Goal: Information Seeking & Learning: Learn about a topic

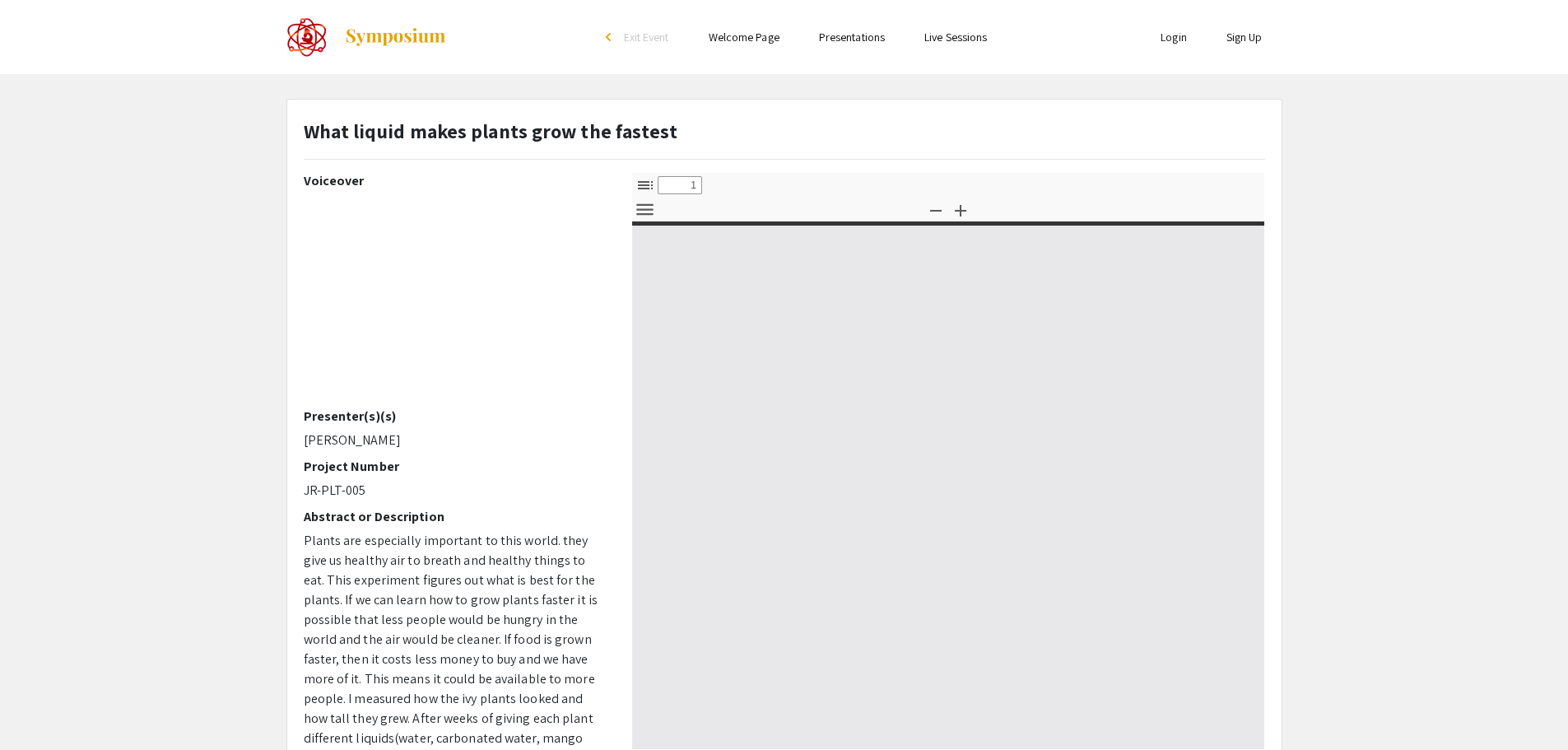
select select "custom"
type input "0"
select select "custom"
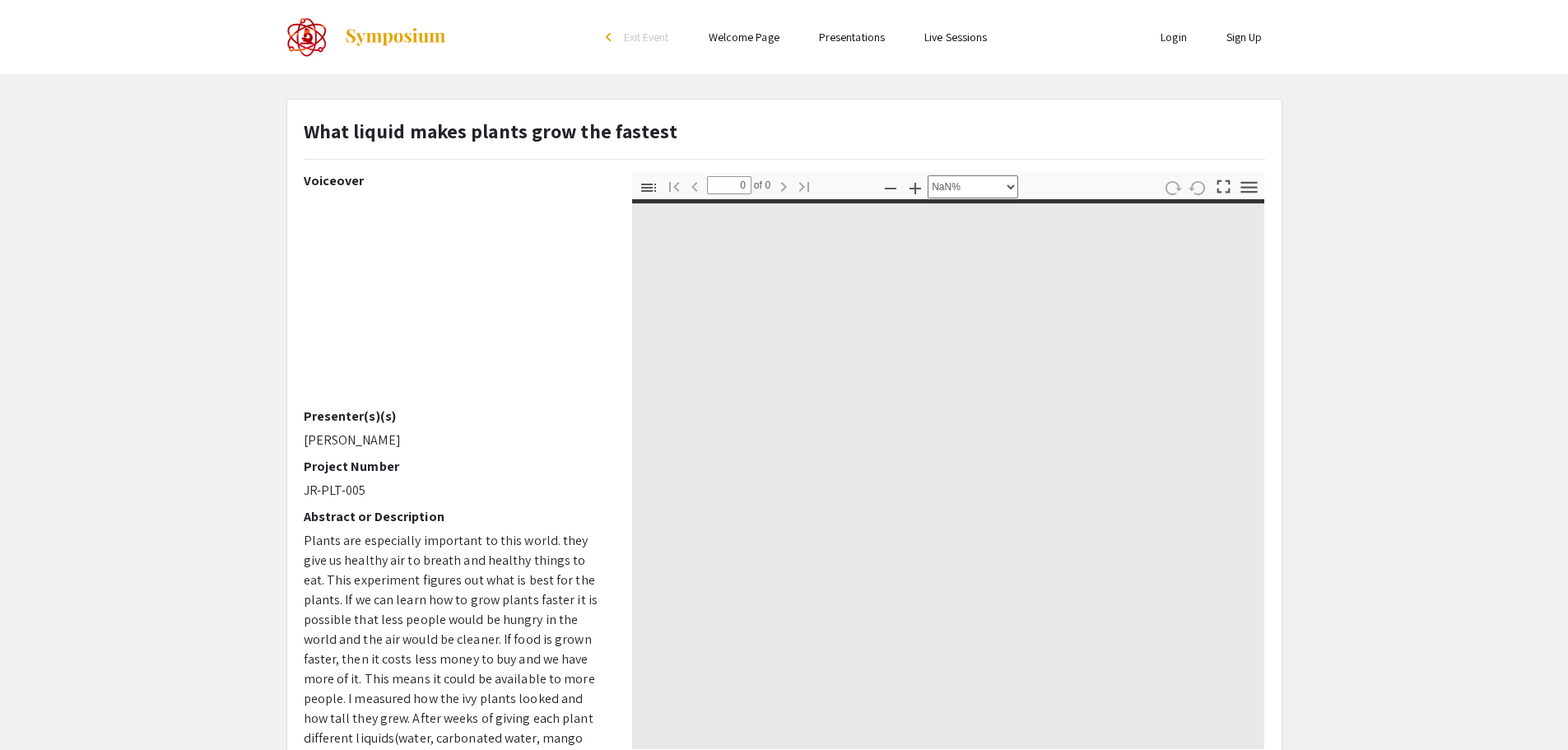
type input "1"
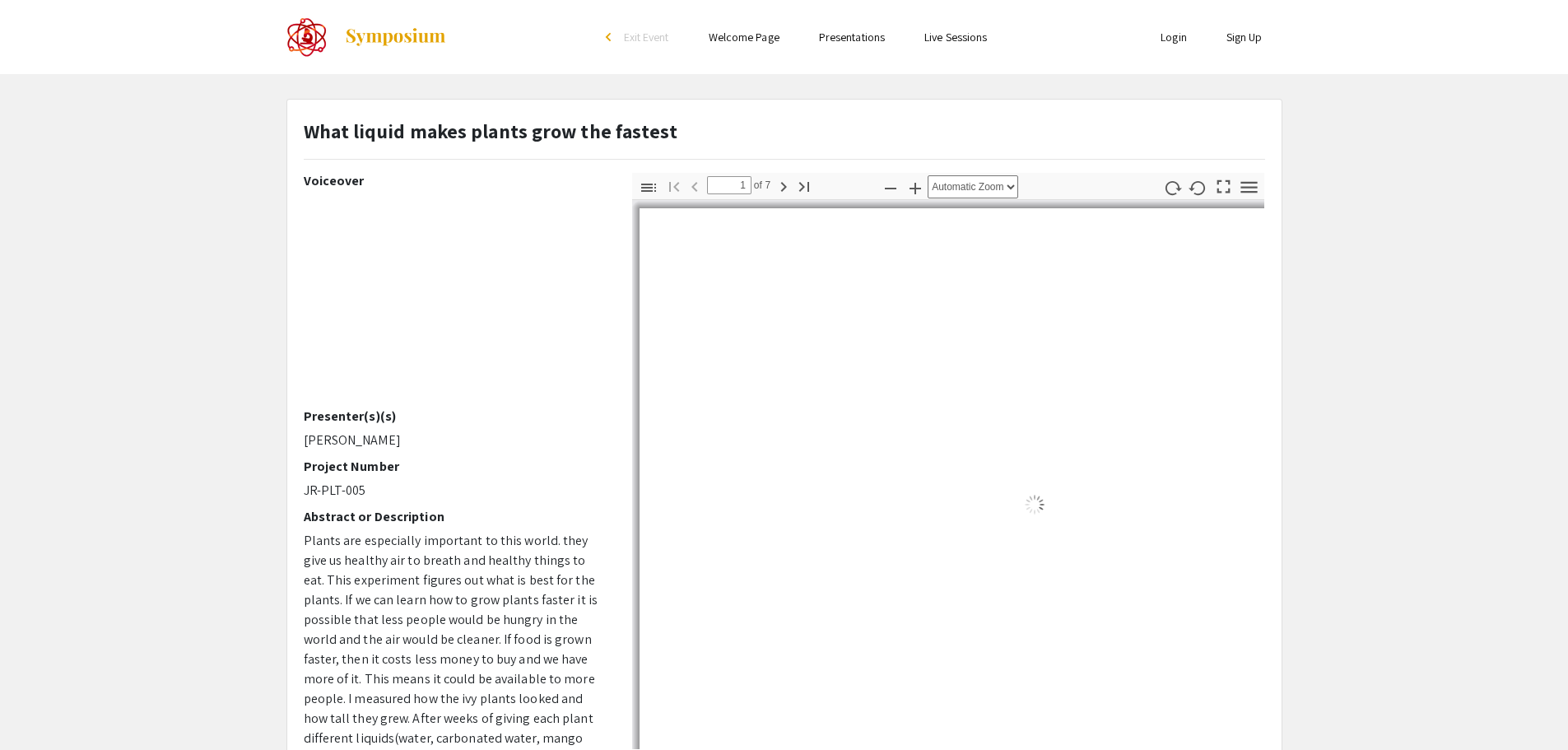
select select "auto"
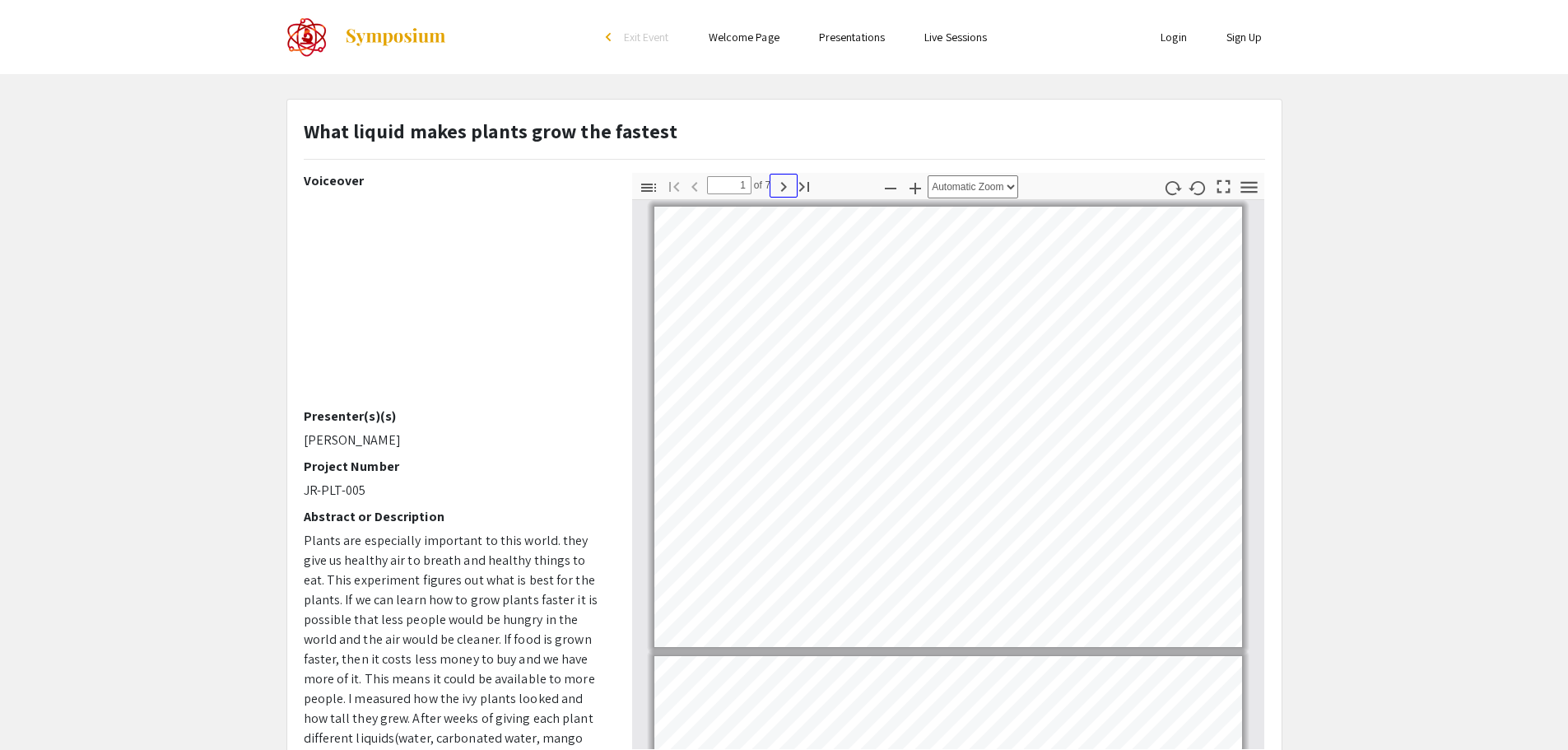
click at [783, 184] on icon "button" at bounding box center [784, 187] width 6 height 10
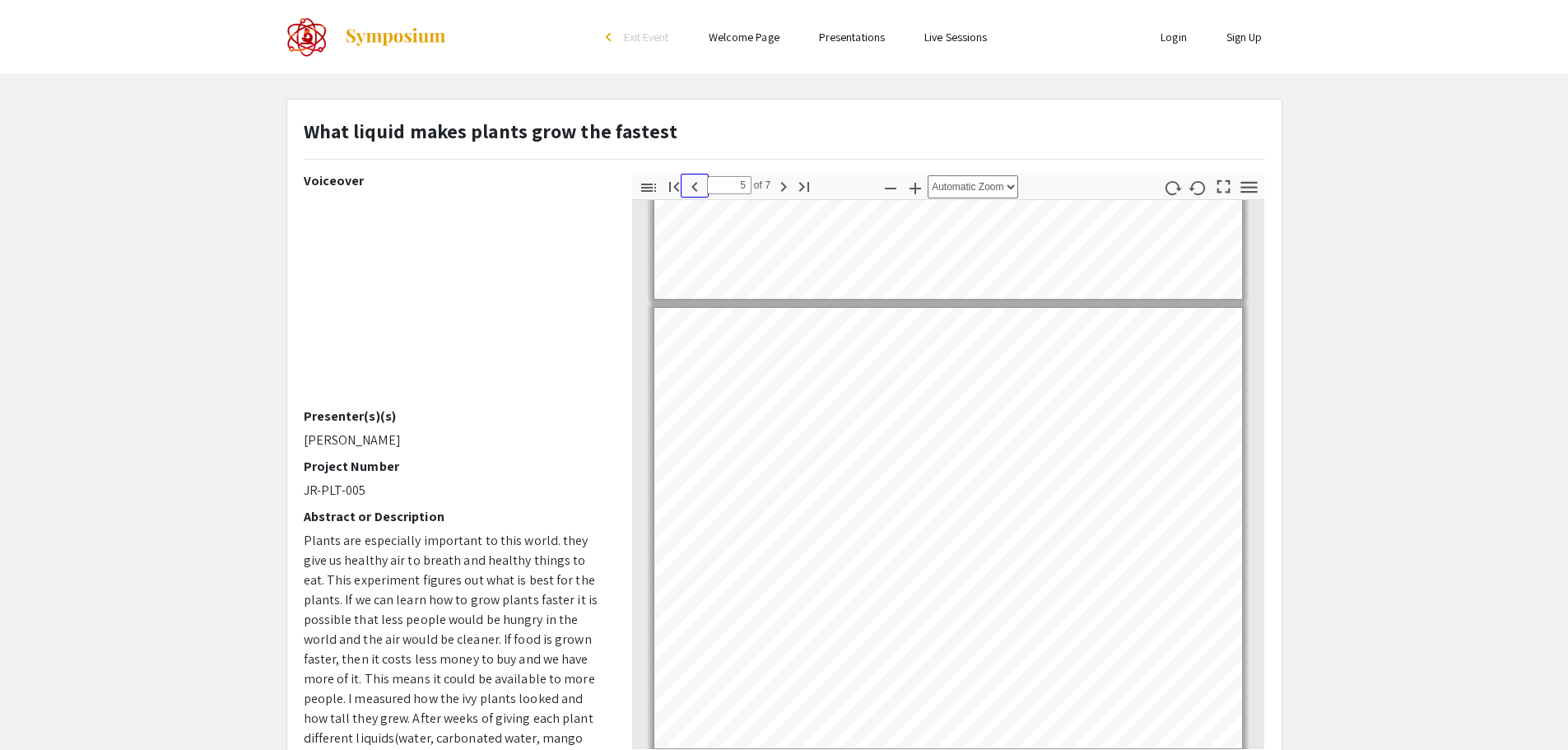
click at [695, 192] on icon "button" at bounding box center [695, 187] width 20 height 20
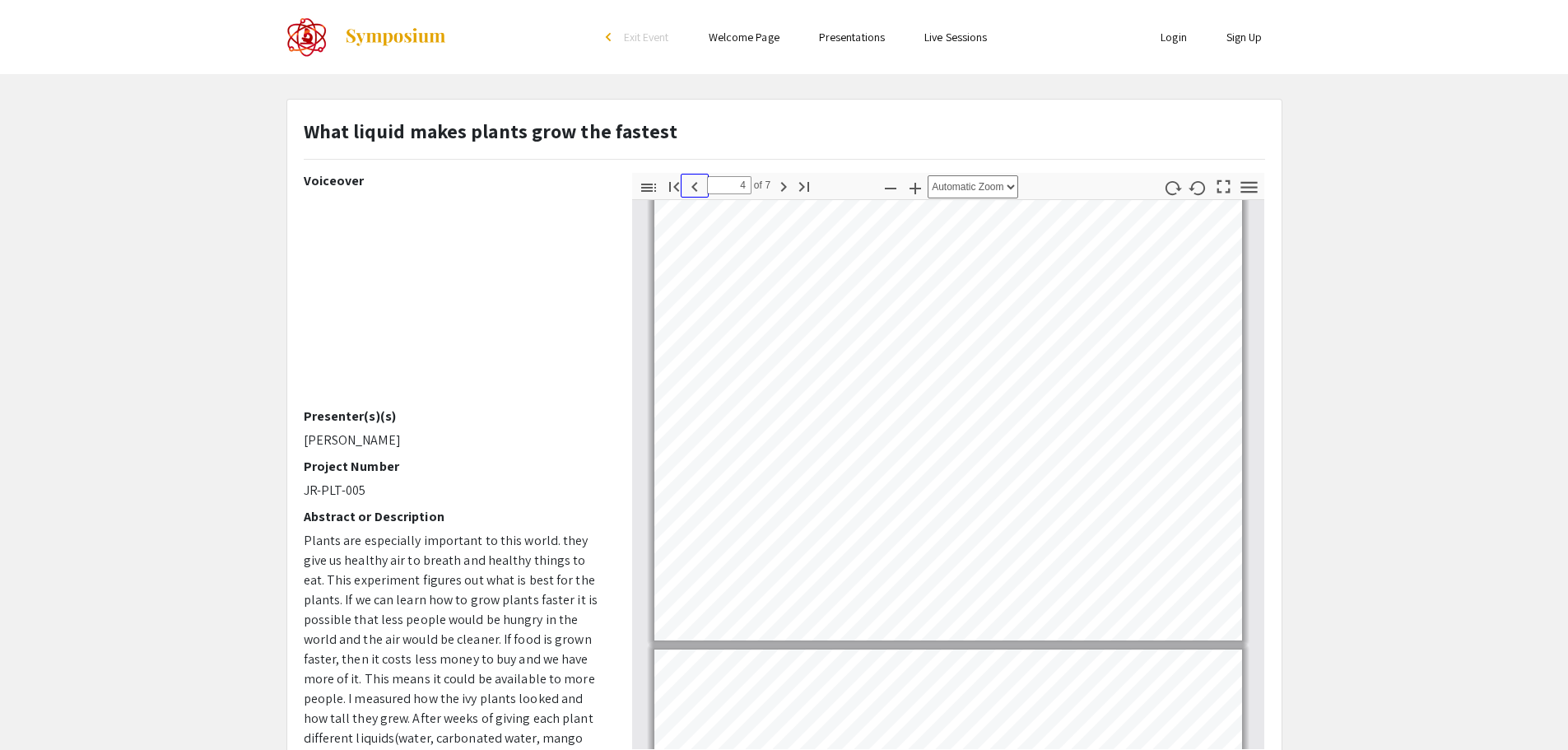
click at [695, 192] on icon "button" at bounding box center [695, 187] width 20 height 20
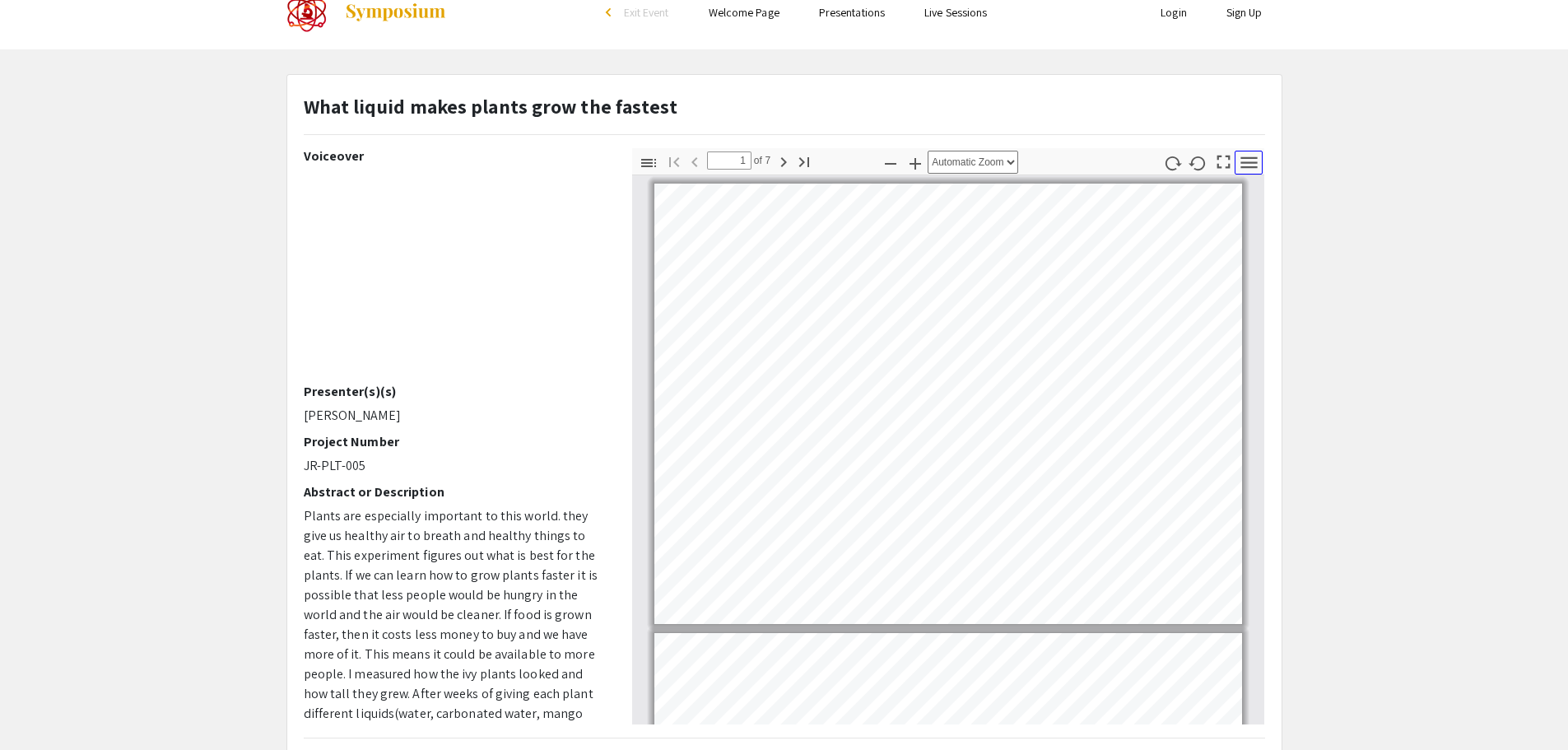
click at [1245, 157] on icon "button" at bounding box center [1248, 162] width 16 height 11
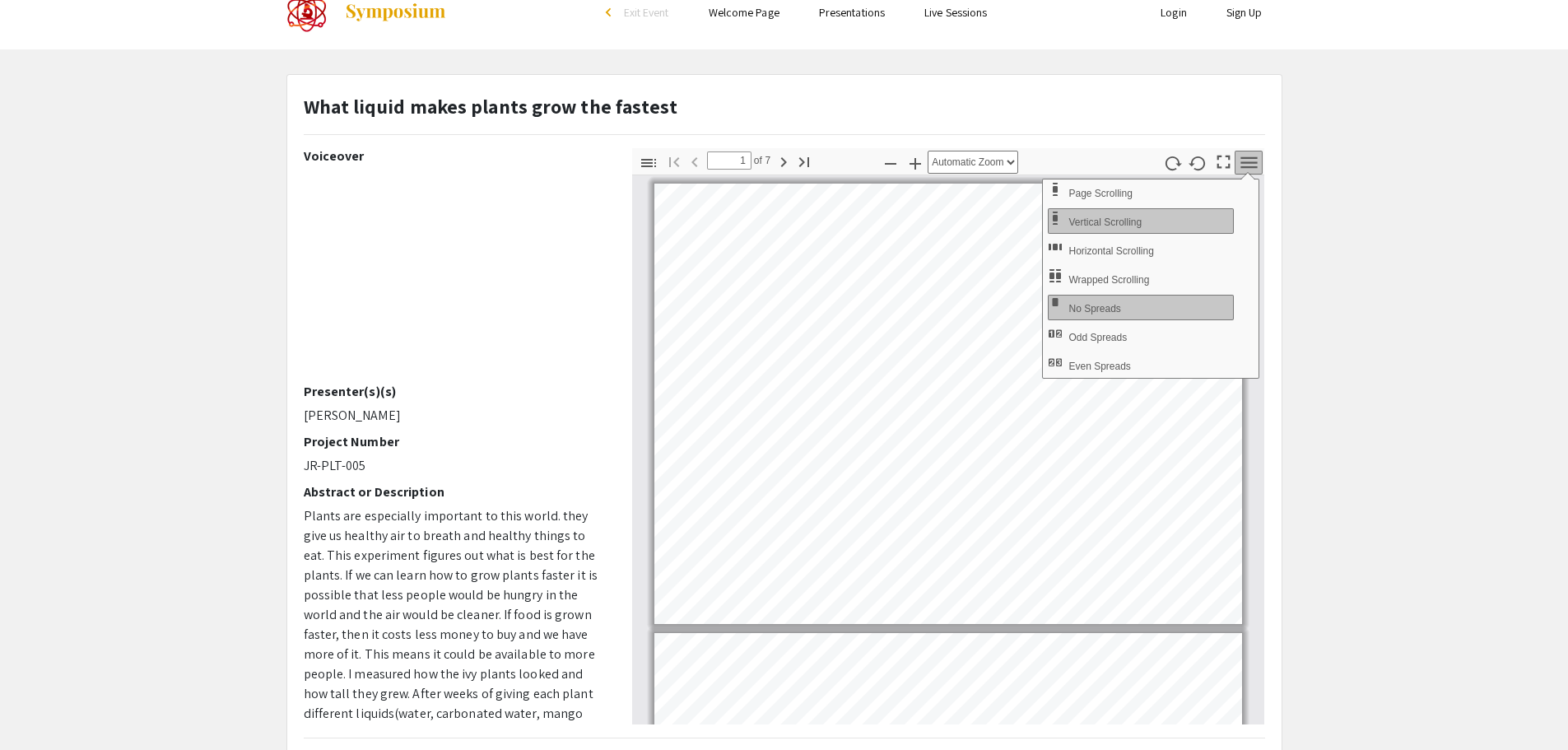
click at [1310, 502] on app-presentation "What liquid makes plants grow the fastest Voiceover Presenter(s)(s) [PERSON_NAM…" at bounding box center [784, 490] width 1568 height 833
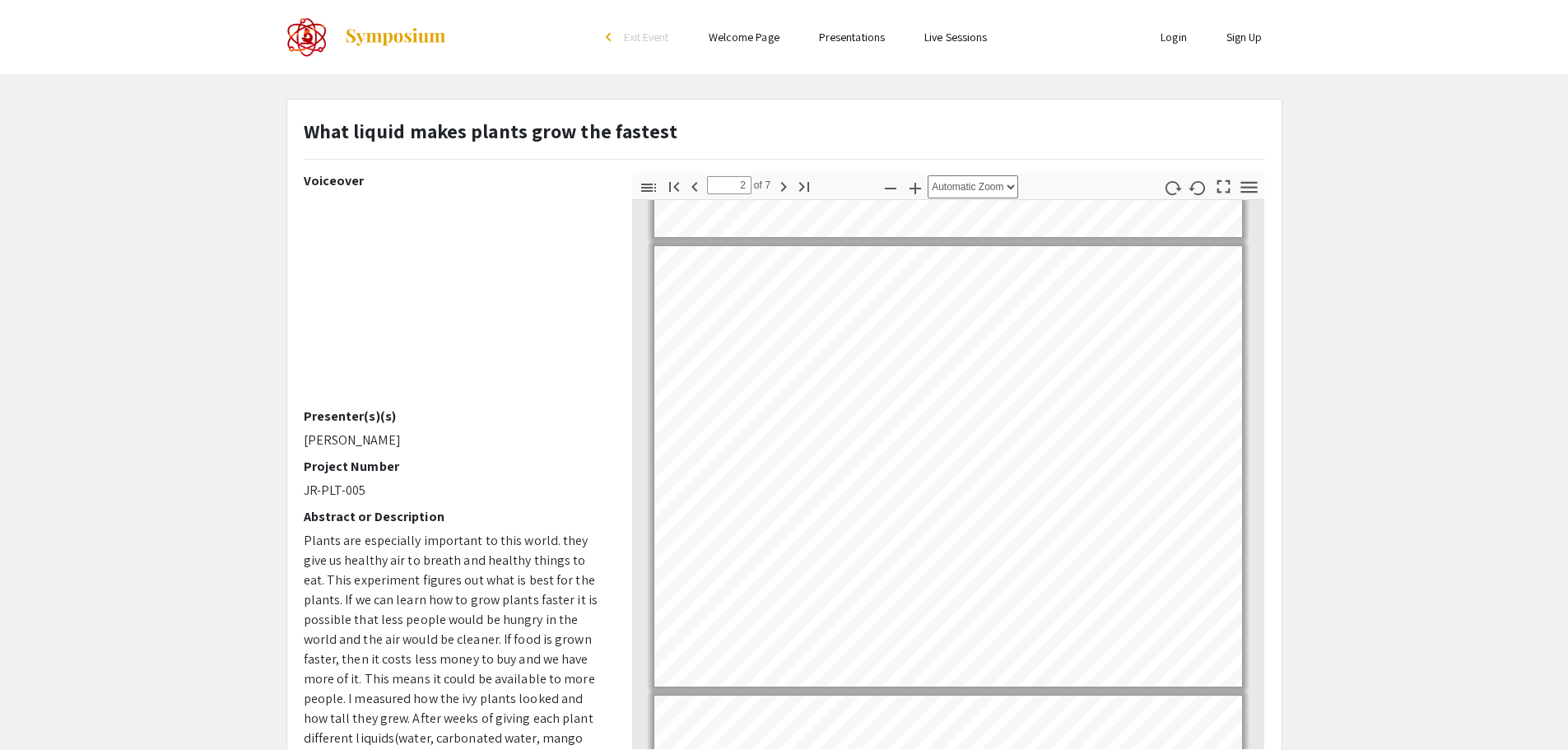
scroll to position [180, 0]
type input "1"
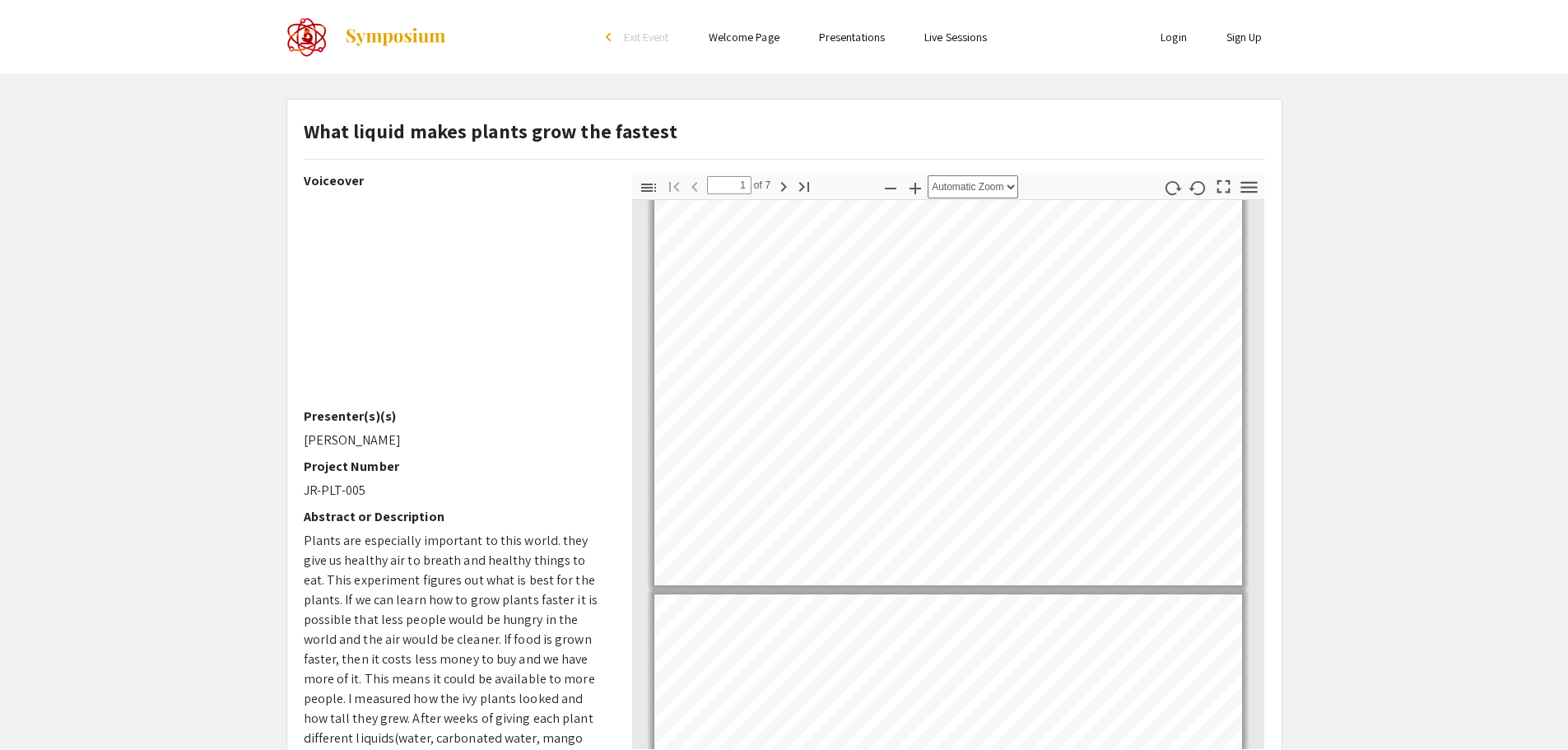
scroll to position [83, 0]
